Goal: Task Accomplishment & Management: Manage account settings

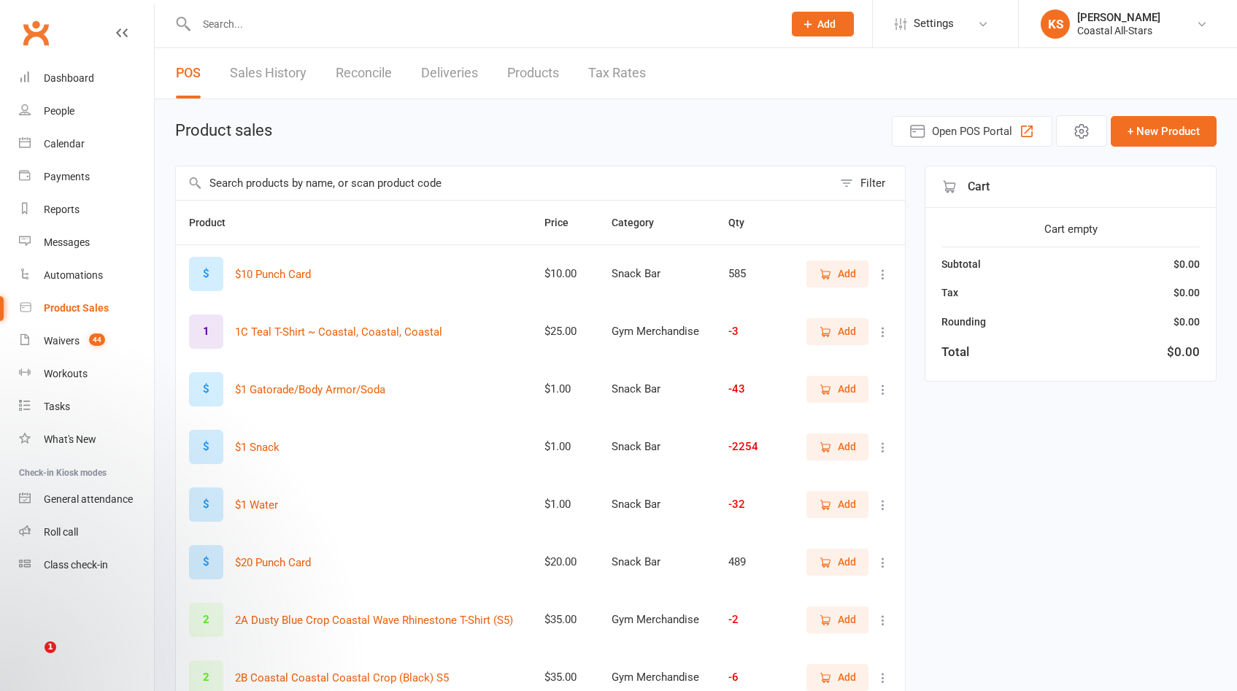
select select "100"
click at [60, 344] on div "Waivers" at bounding box center [62, 341] width 36 height 12
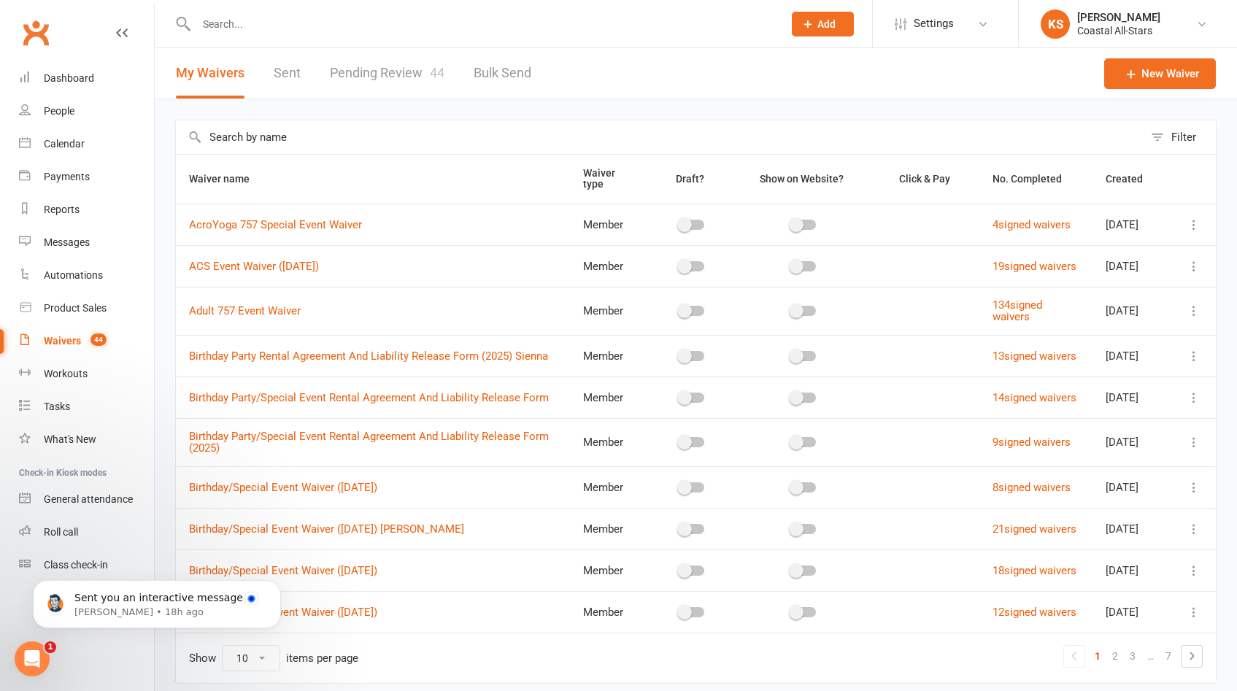
click at [405, 77] on link "Pending Review 44" at bounding box center [387, 73] width 115 height 50
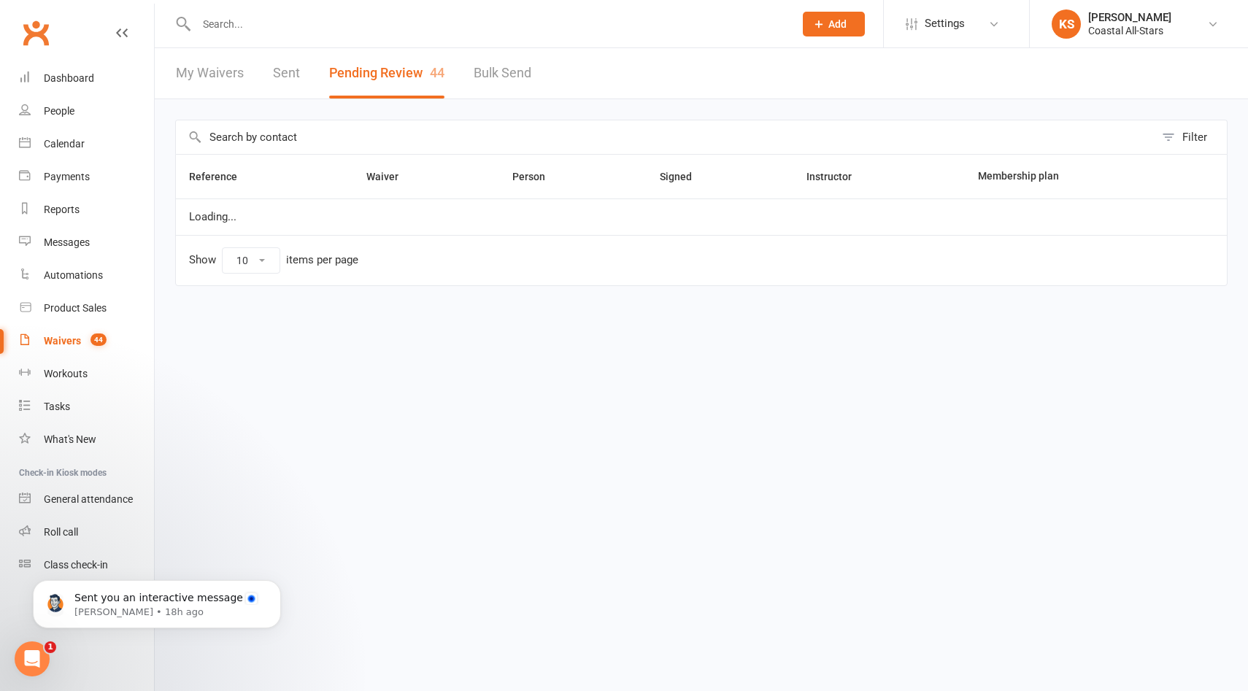
select select "25"
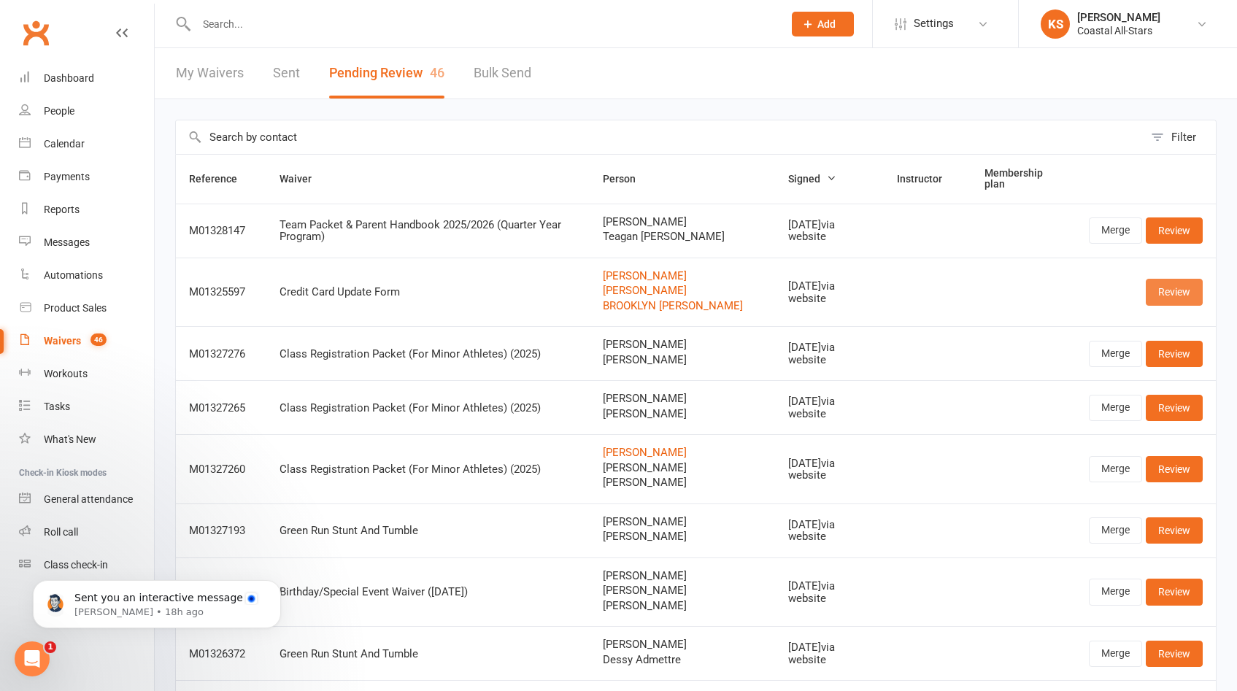
click at [1176, 299] on link "Review" at bounding box center [1174, 292] width 57 height 26
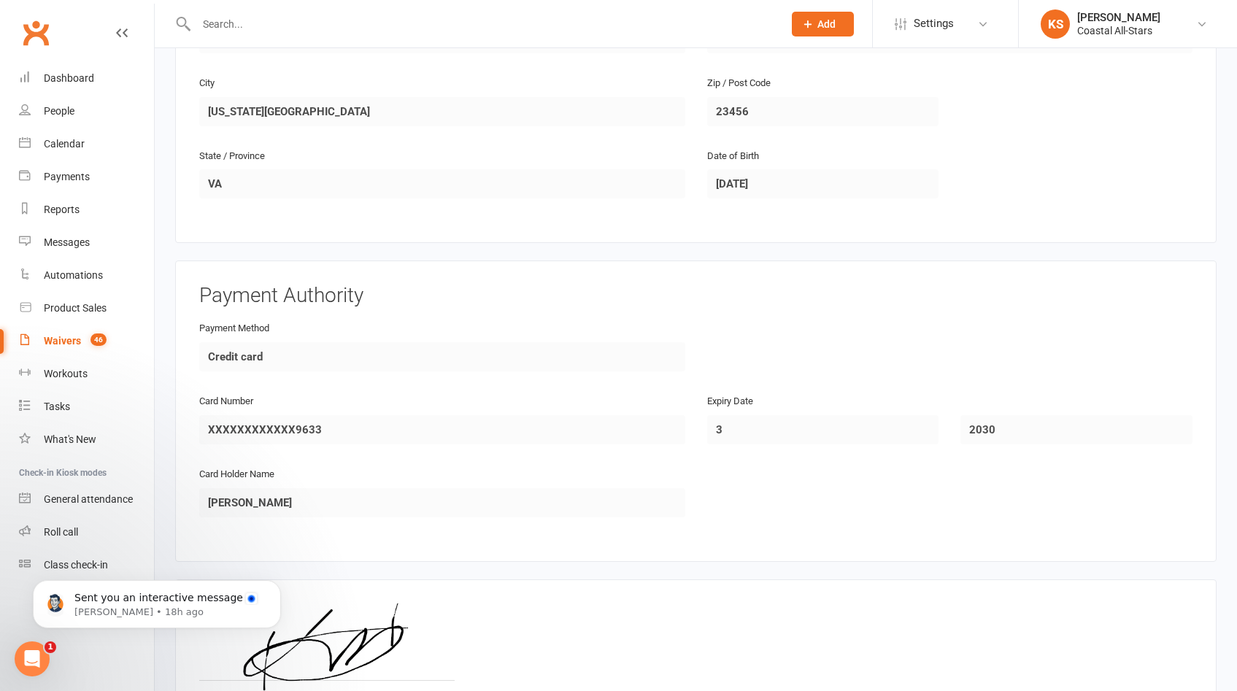
scroll to position [1645, 0]
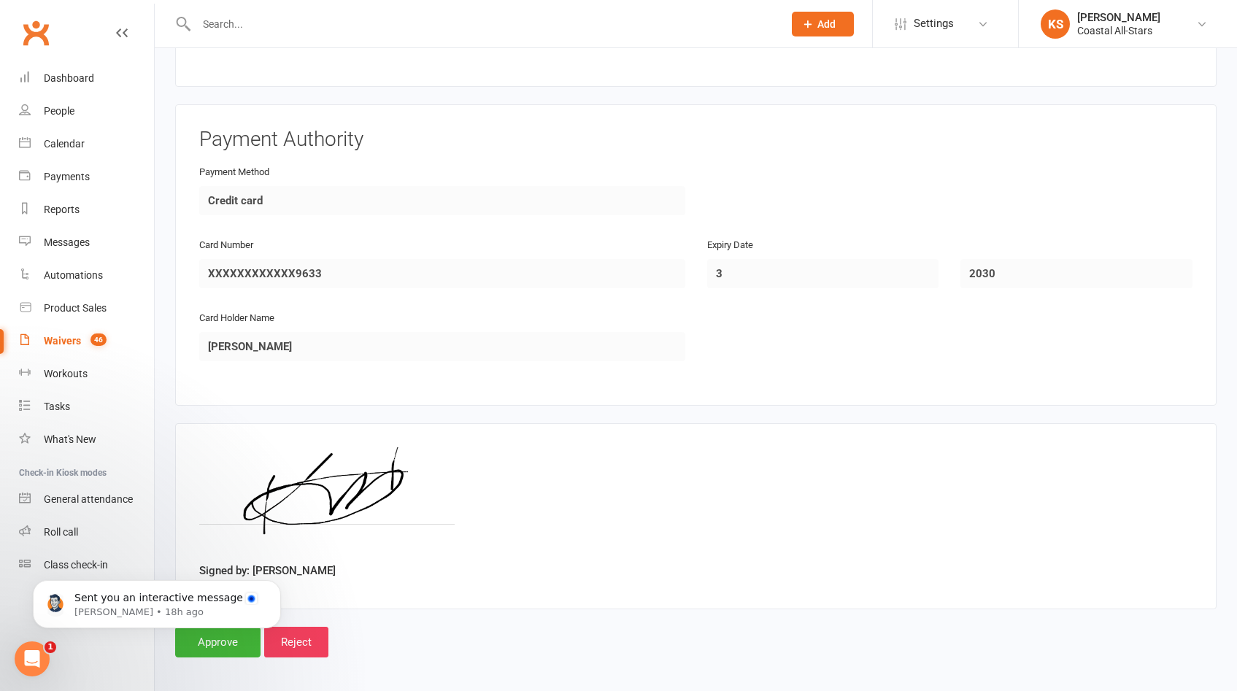
click at [218, 638] on body "Sent you an interactive message [PERSON_NAME] • 18h ago" at bounding box center [157, 600] width 280 height 91
click at [228, 638] on body "Sent you an interactive message [PERSON_NAME] • 18h ago" at bounding box center [157, 600] width 280 height 91
click at [226, 640] on body "Sent you an interactive message [PERSON_NAME] • 18h ago" at bounding box center [157, 600] width 280 height 91
click at [488, 558] on div "Signed by: [PERSON_NAME]" at bounding box center [695, 516] width 993 height 138
click at [280, 582] on icon "Dismiss notification" at bounding box center [277, 584] width 8 height 8
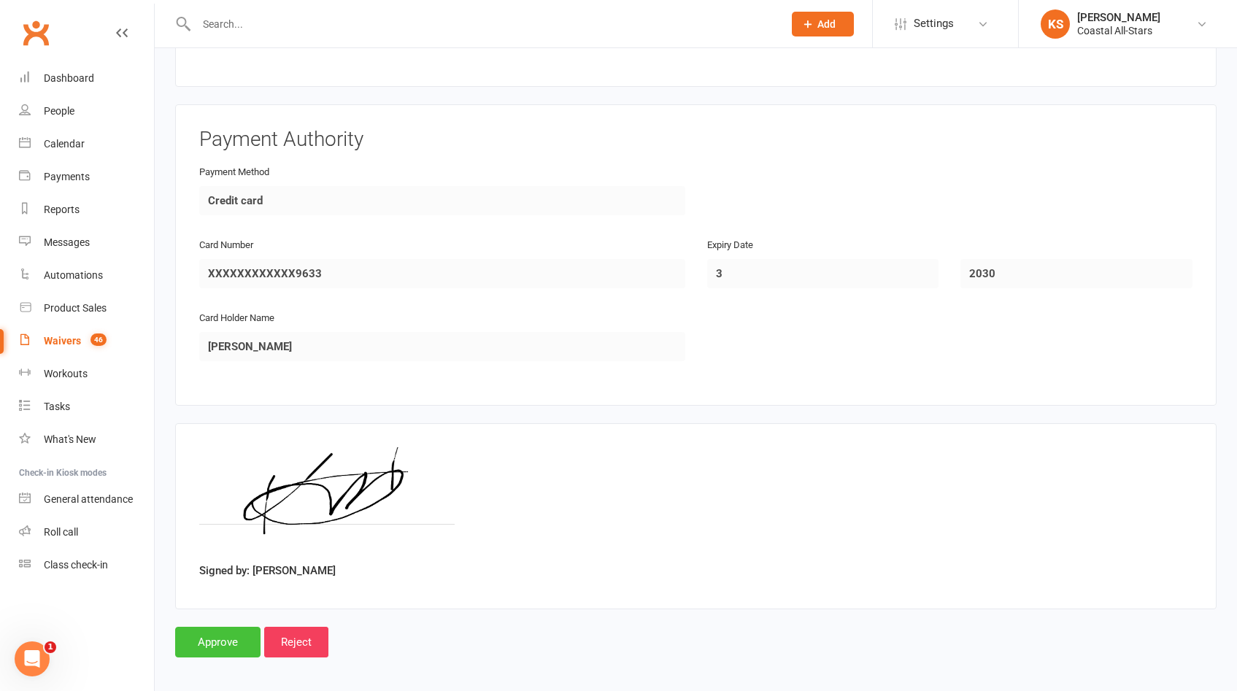
click at [219, 635] on input "Approve" at bounding box center [217, 642] width 85 height 31
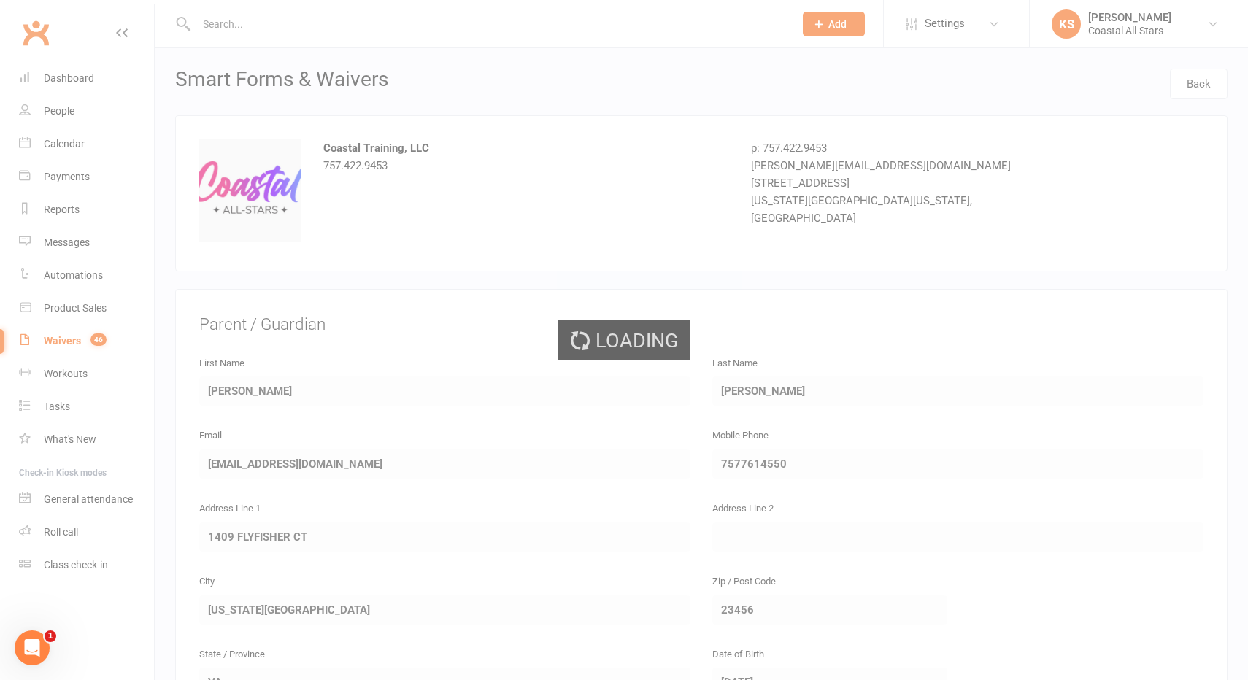
select select "25"
